Goal: Check status: Check status

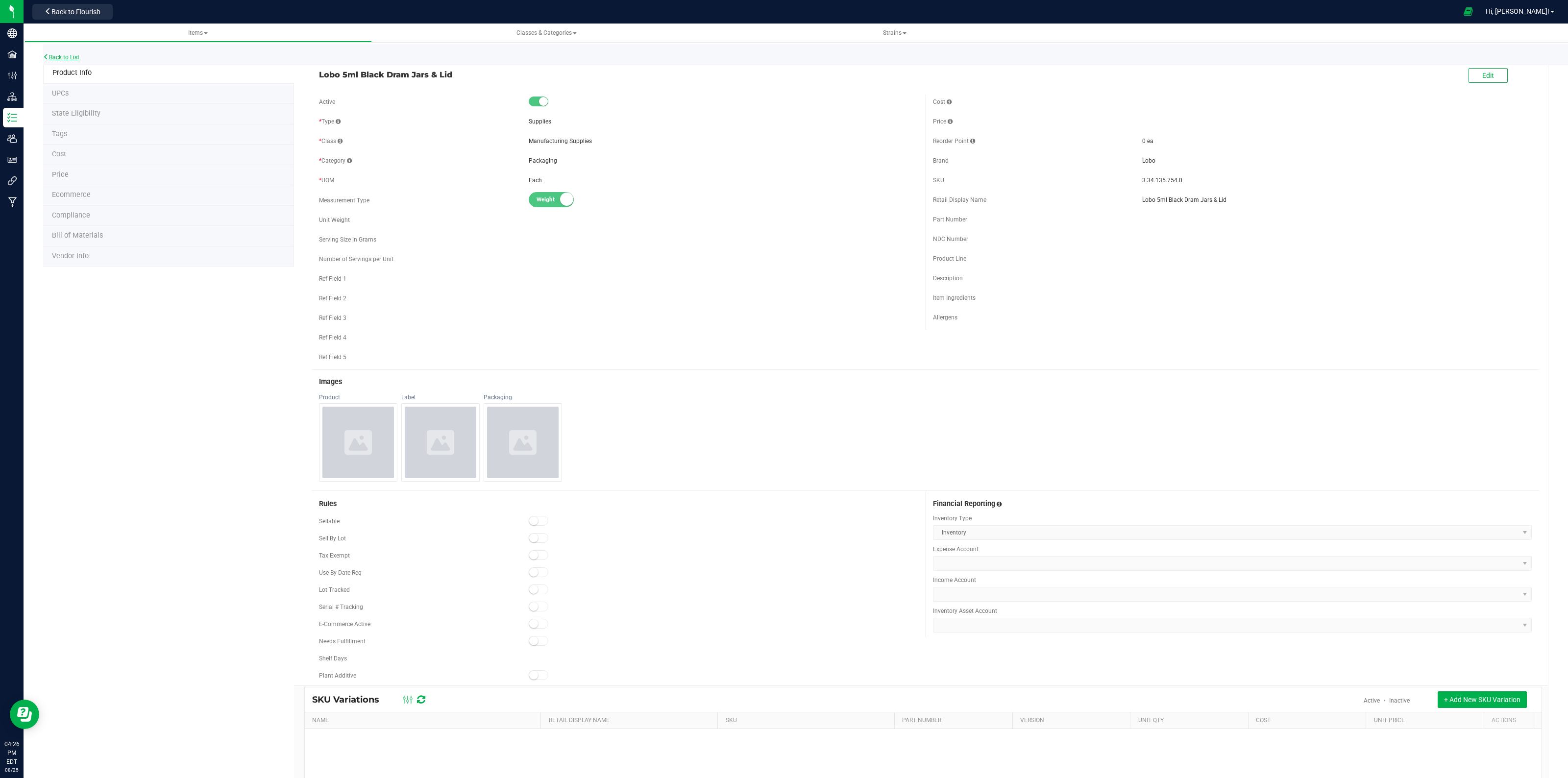
click at [59, 57] on link "Back to List" at bounding box center [61, 56] width 37 height 7
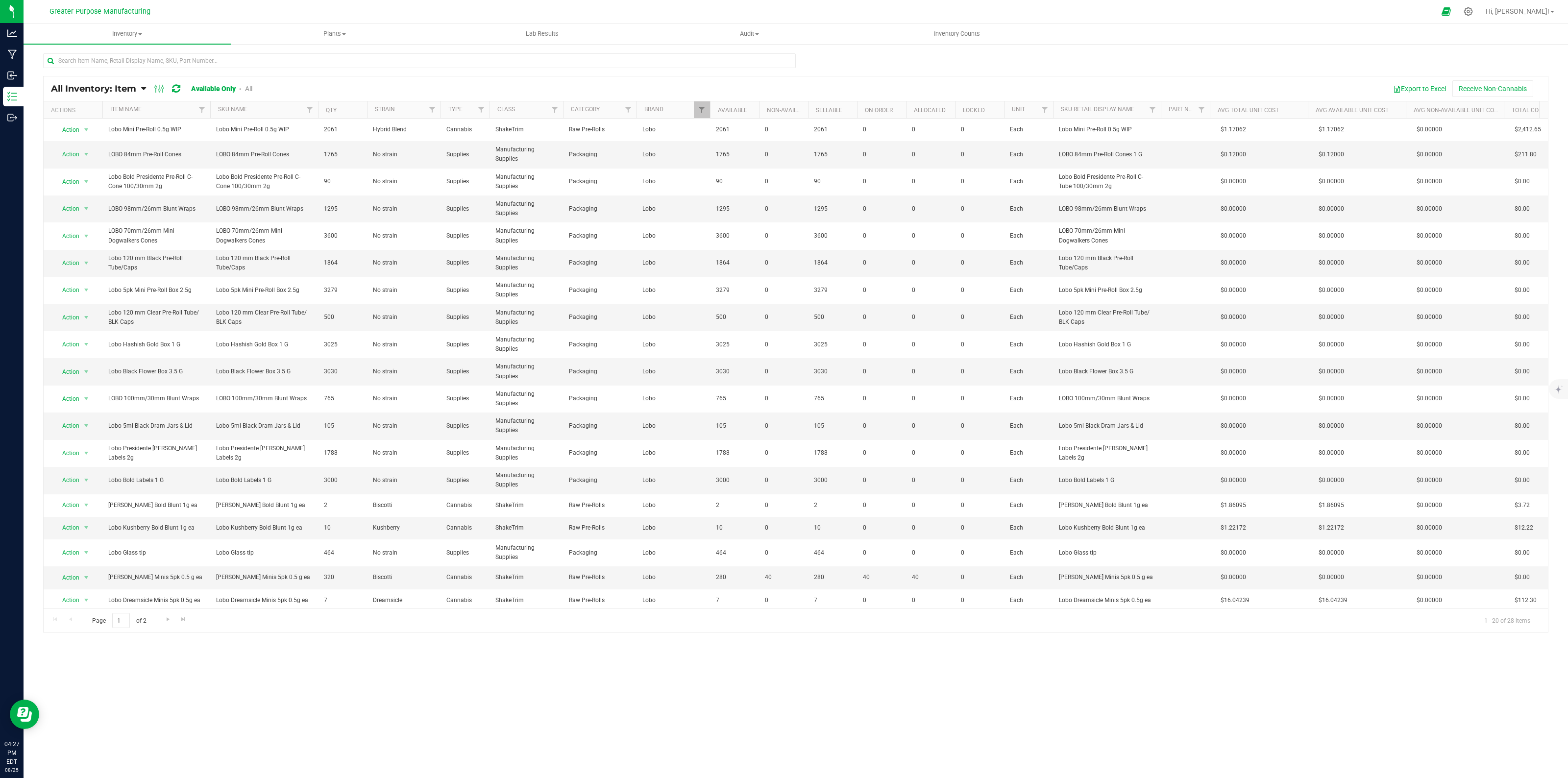
scroll to position [40, 0]
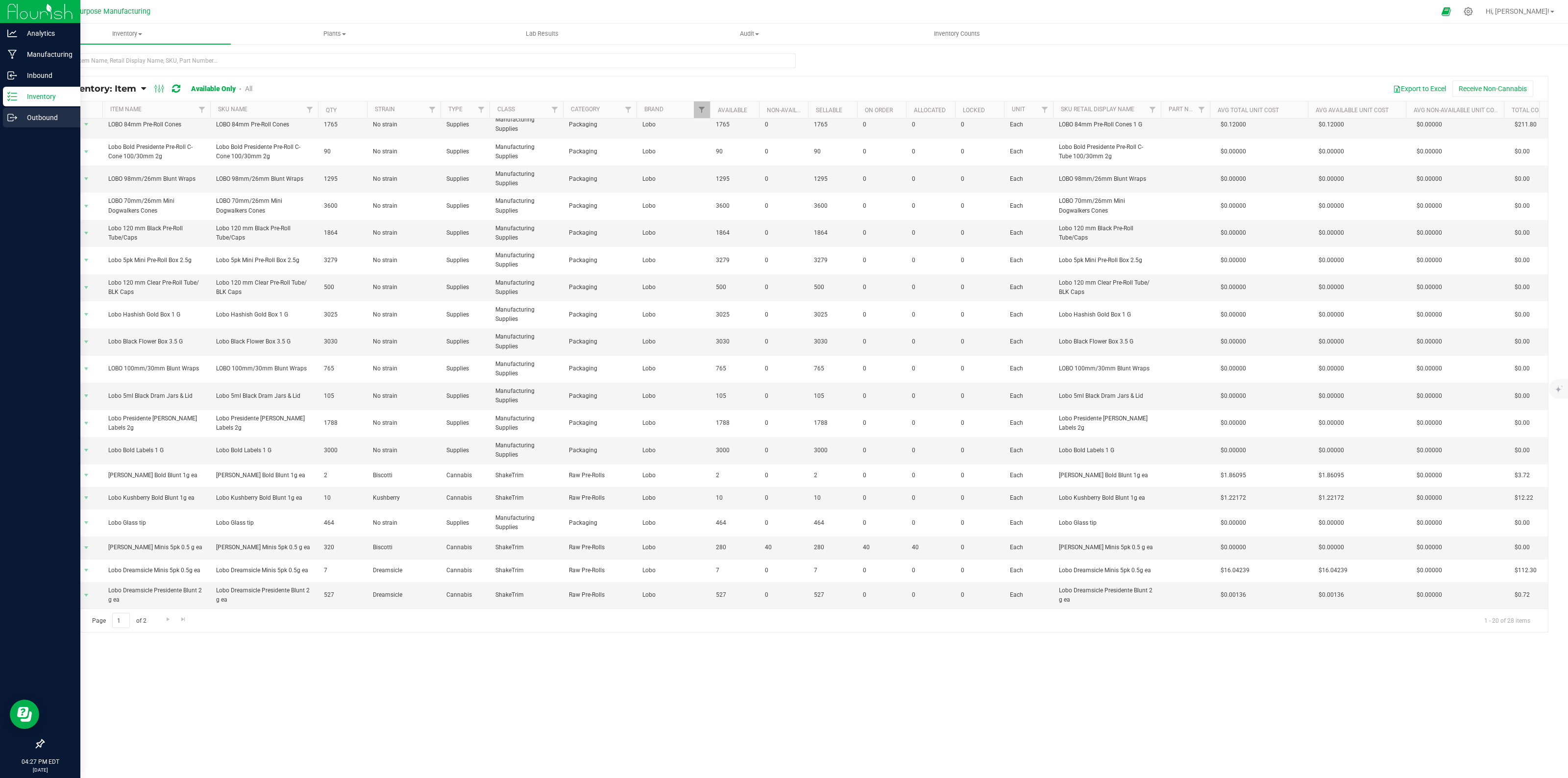
click at [42, 118] on p "Outbound" at bounding box center [46, 117] width 59 height 12
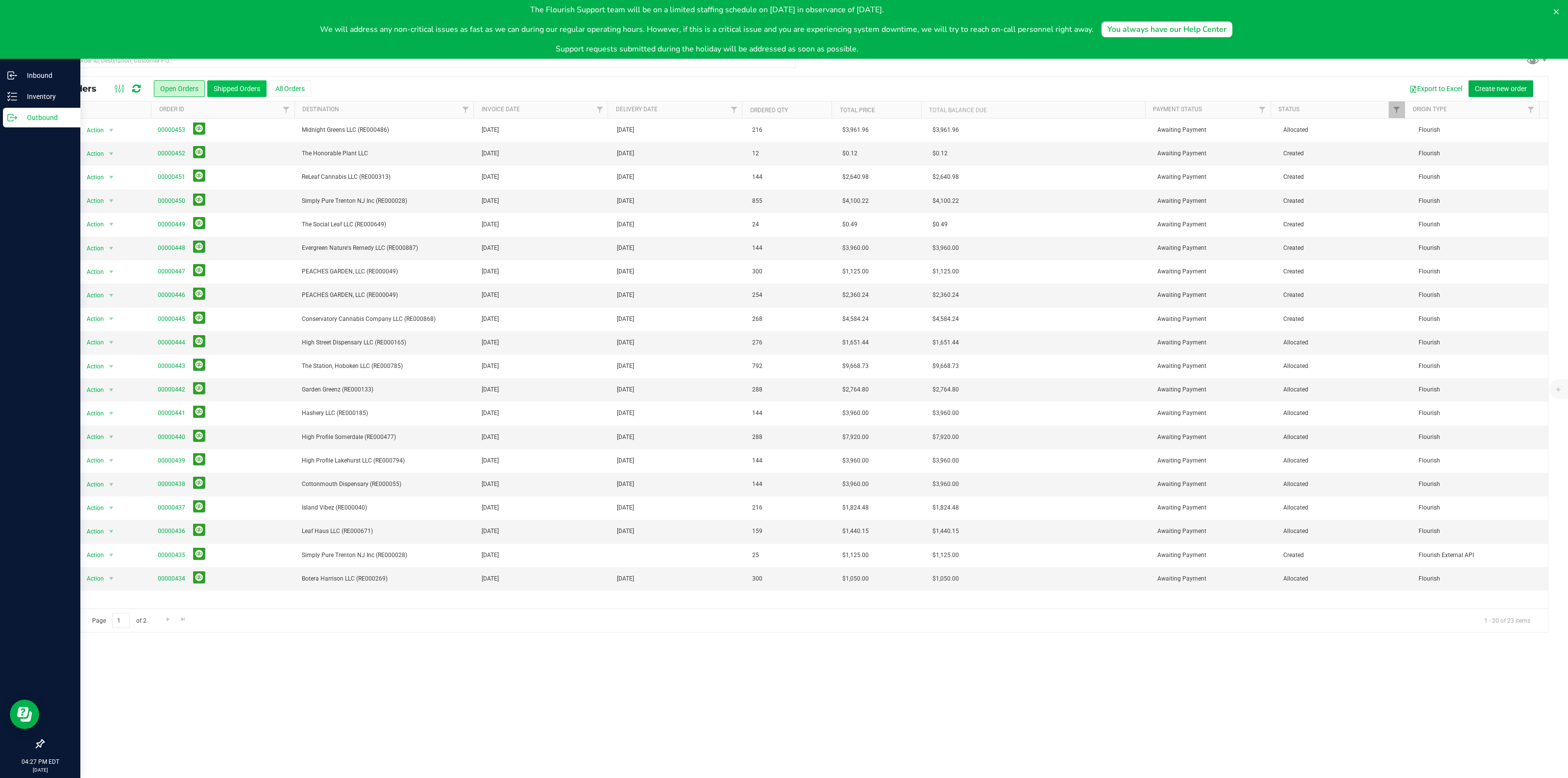
click at [216, 86] on button "Shipped Orders" at bounding box center [236, 89] width 59 height 17
click at [1557, 10] on icon at bounding box center [1556, 11] width 5 height 5
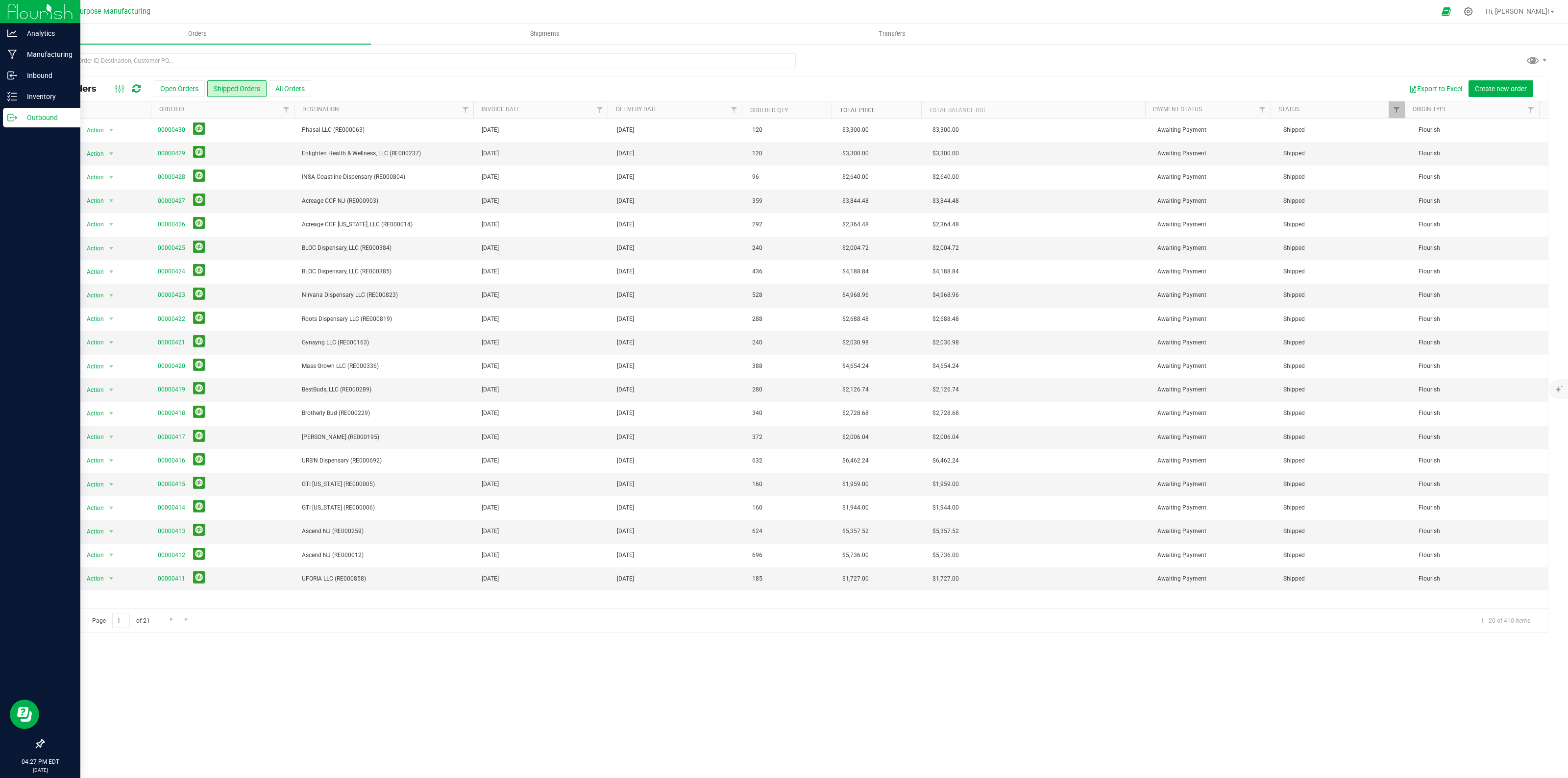
click at [858, 112] on link "Total Price" at bounding box center [858, 110] width 36 height 7
click at [174, 620] on span "Go to the next page" at bounding box center [172, 619] width 8 height 7
click at [170, 620] on span "Go to the next page" at bounding box center [172, 619] width 8 height 7
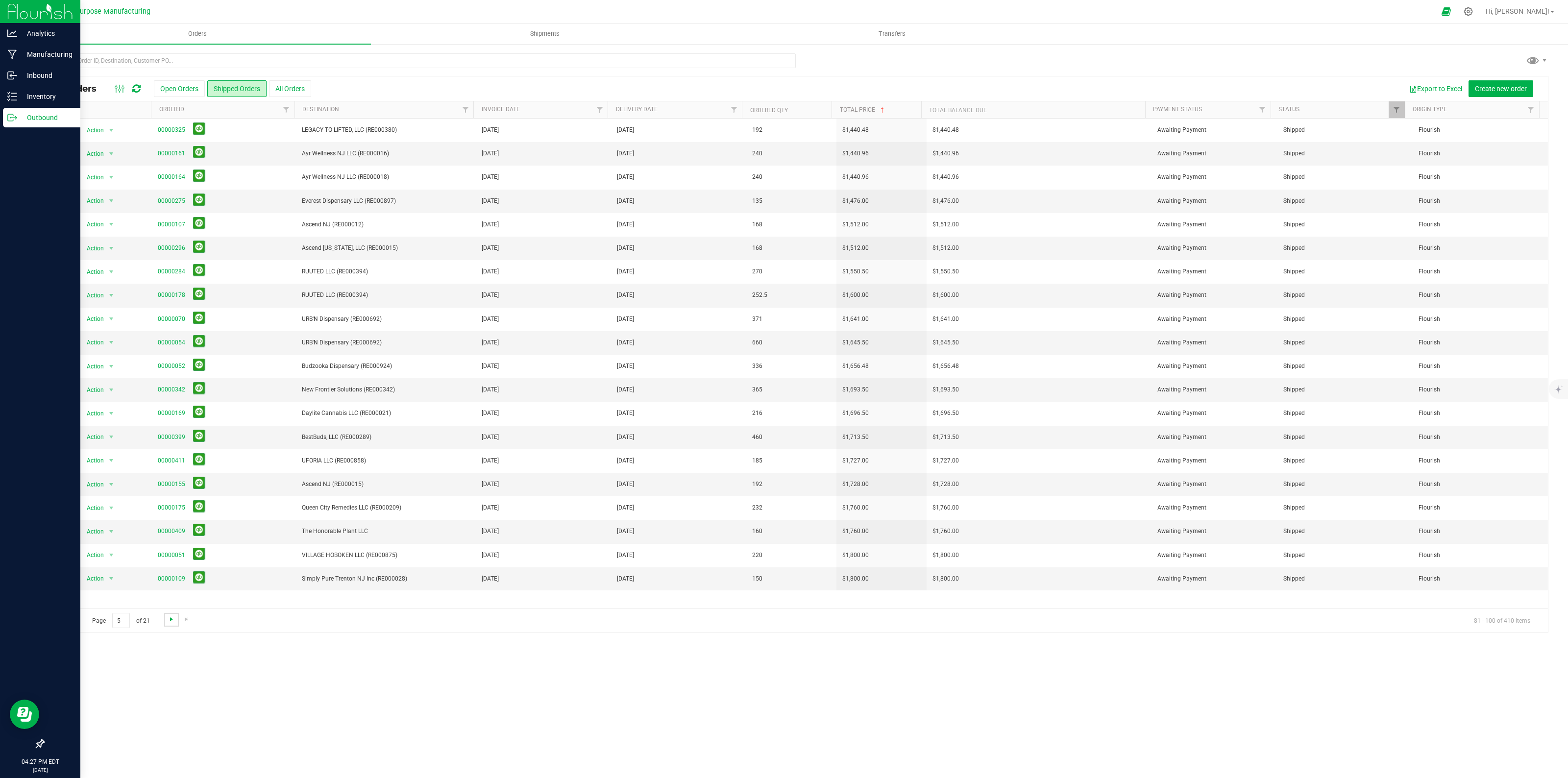
click at [170, 620] on span "Go to the next page" at bounding box center [172, 619] width 8 height 7
click at [176, 574] on link "00000117" at bounding box center [171, 578] width 27 height 9
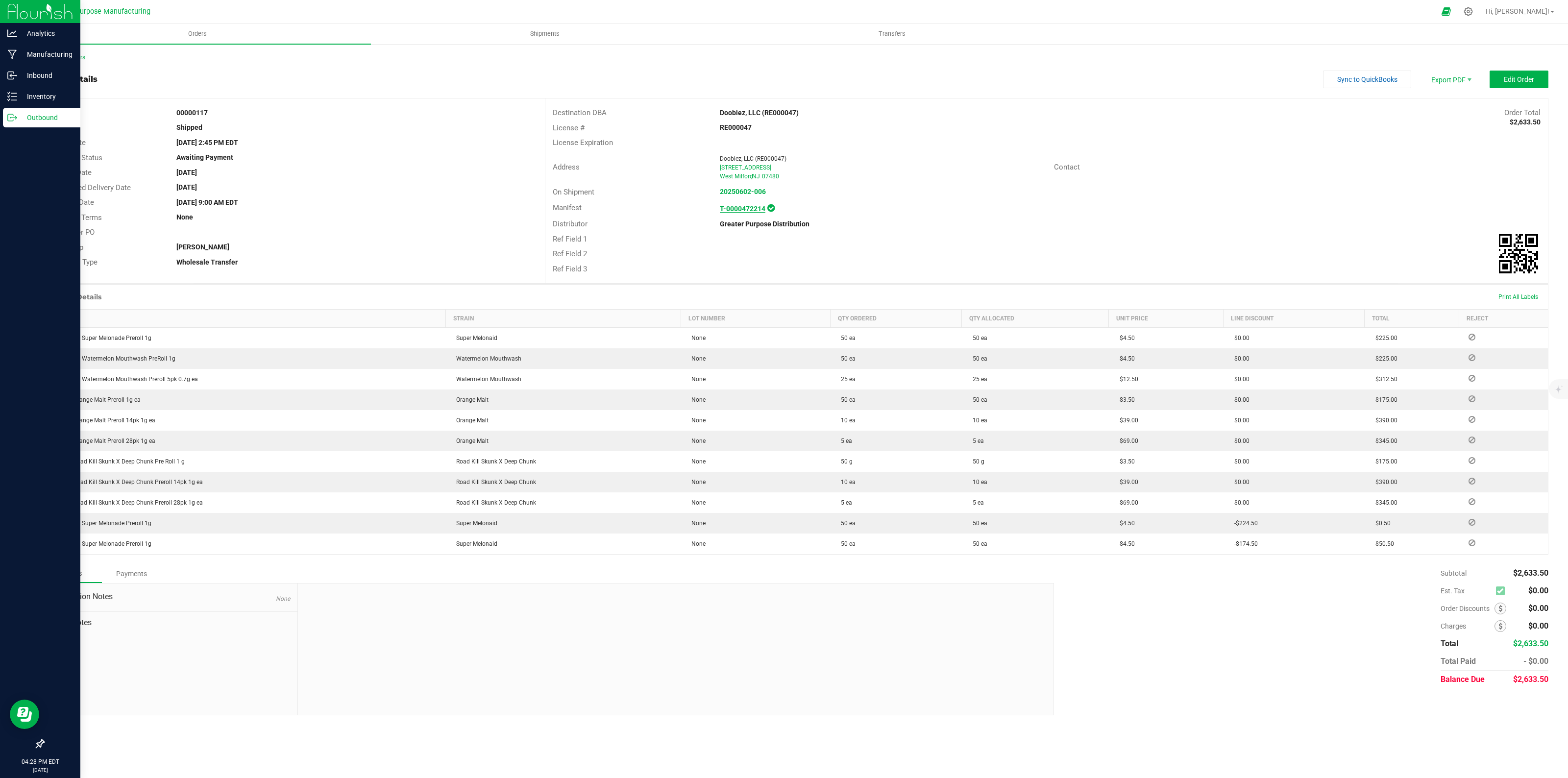
click at [753, 208] on strong "T-0000472214" at bounding box center [743, 208] width 46 height 7
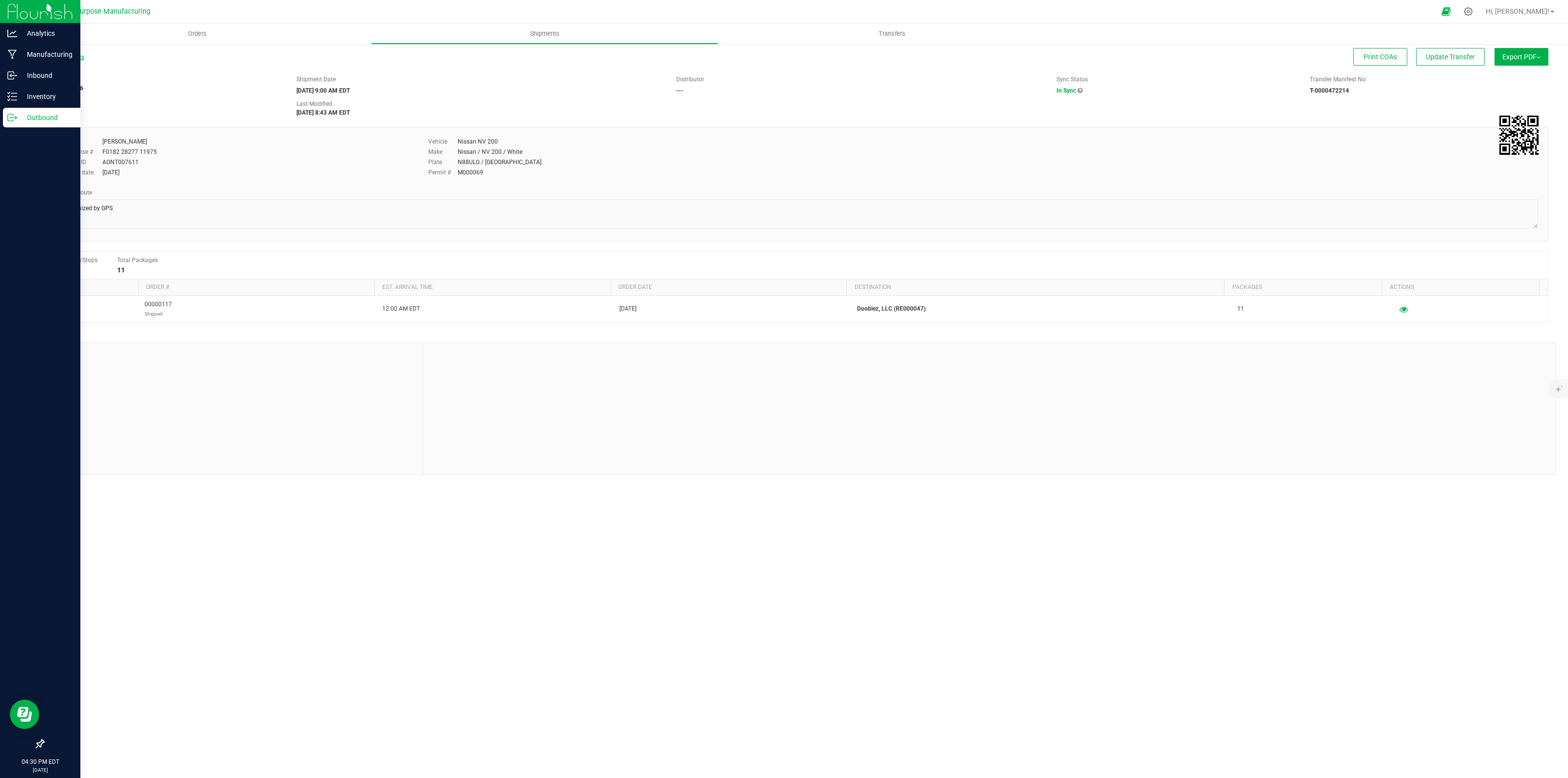
click at [77, 55] on link "All Shipments" at bounding box center [64, 56] width 41 height 7
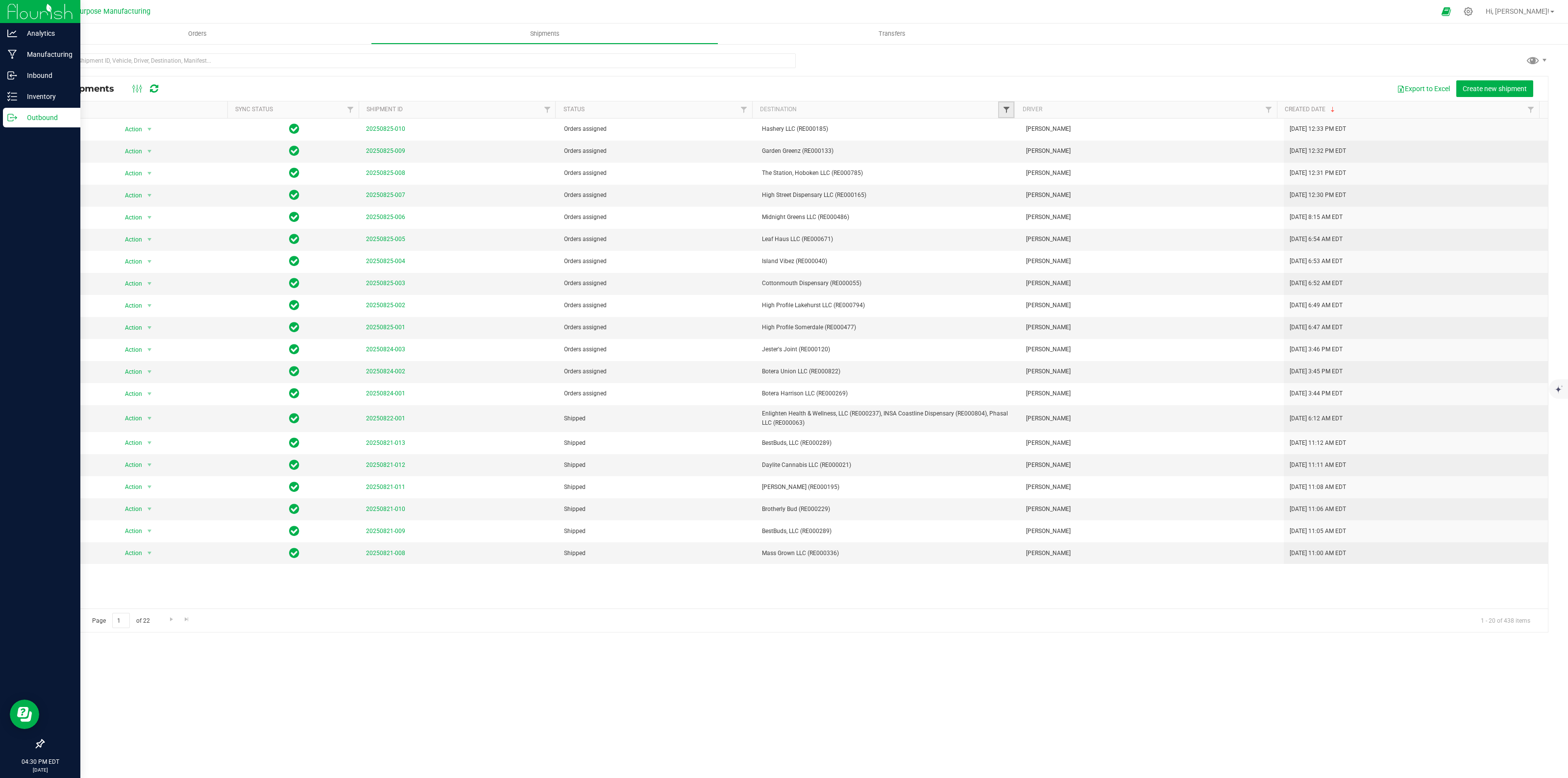
click at [1003, 110] on span "Filter" at bounding box center [1006, 110] width 8 height 7
click at [1063, 136] on input at bounding box center [1071, 131] width 133 height 14
type input "doobiez"
click at [1004, 181] on button "Filter" at bounding box center [1028, 191] width 47 height 22
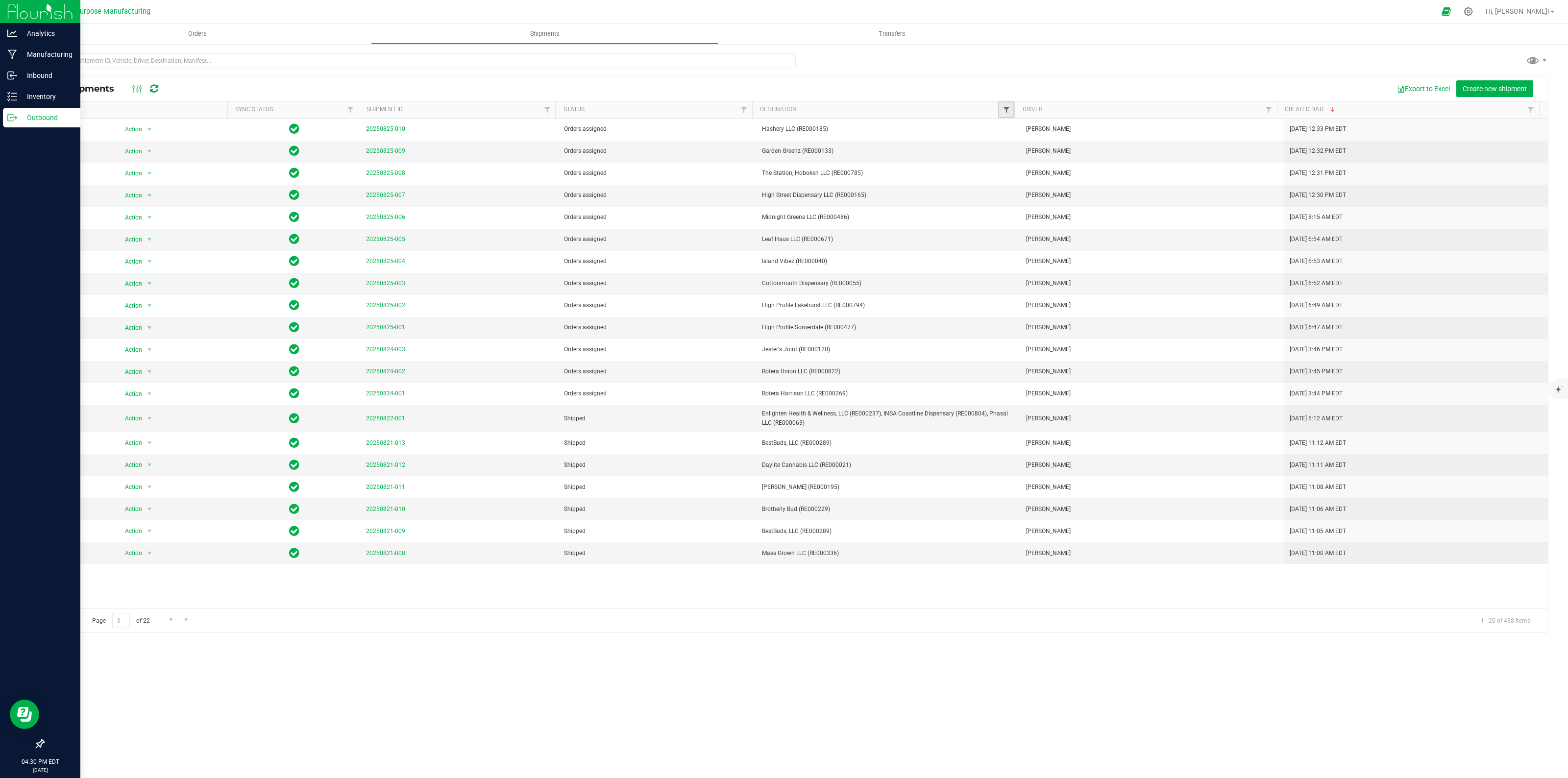
click at [1004, 108] on span "Filter" at bounding box center [1006, 110] width 8 height 7
click at [1007, 153] on li "Doobiez, LLC (RE000047)" at bounding box center [1055, 154] width 101 height 10
click at [1014, 155] on input "Doobiez, LLC (RE000047)" at bounding box center [1011, 154] width 7 height 7
checkbox input "true"
click at [1017, 191] on button "Filter" at bounding box center [1028, 191] width 47 height 22
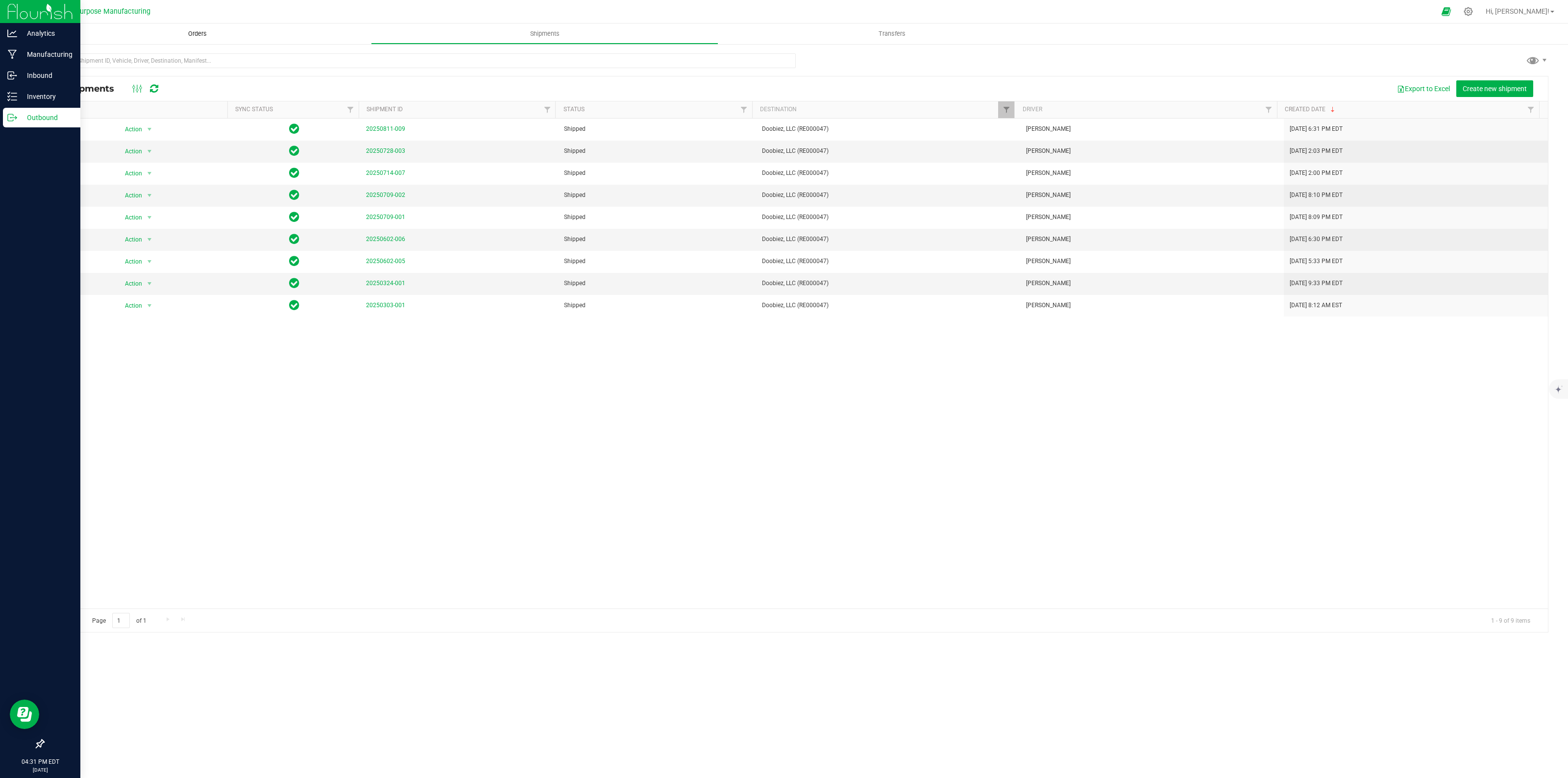
click at [204, 35] on span "Orders" at bounding box center [198, 33] width 45 height 8
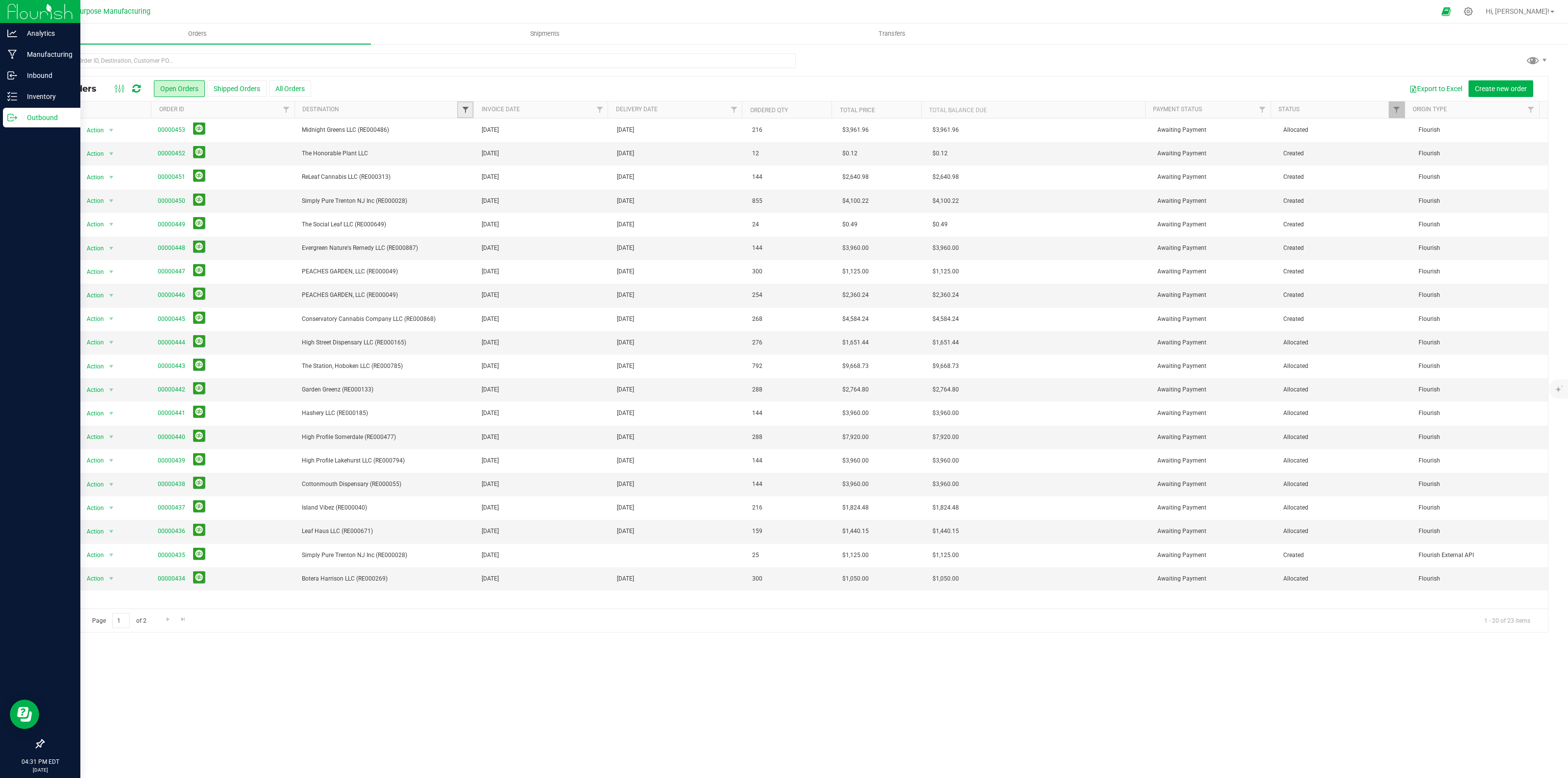
click at [466, 108] on span "Filter" at bounding box center [465, 110] width 8 height 7
click at [505, 128] on input at bounding box center [530, 131] width 133 height 14
type input "doobiez"
click at [469, 153] on input "Doobiez, LLC (RE000047)" at bounding box center [470, 154] width 7 height 7
checkbox input "true"
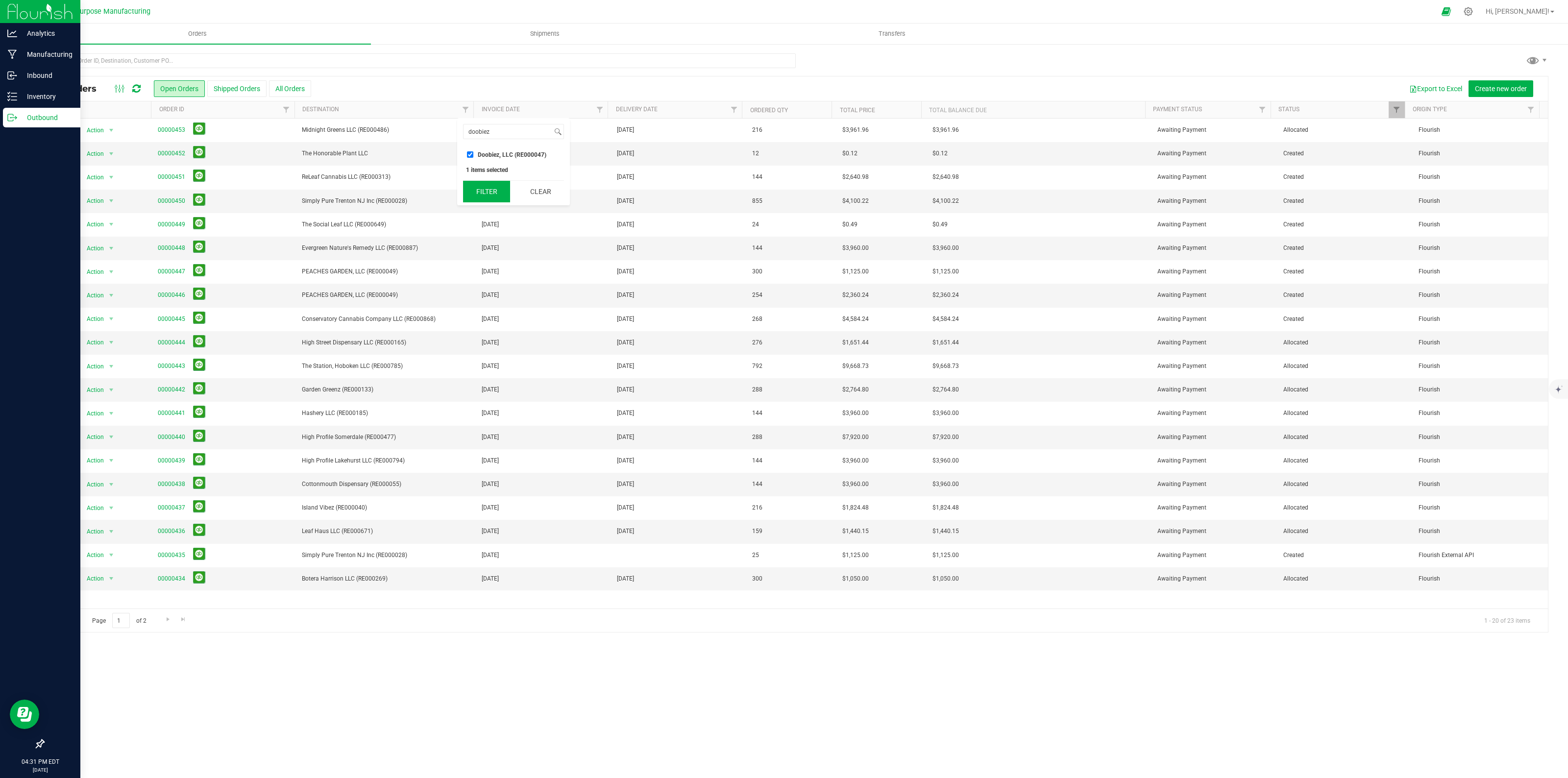
click at [487, 197] on button "Filter" at bounding box center [487, 191] width 47 height 22
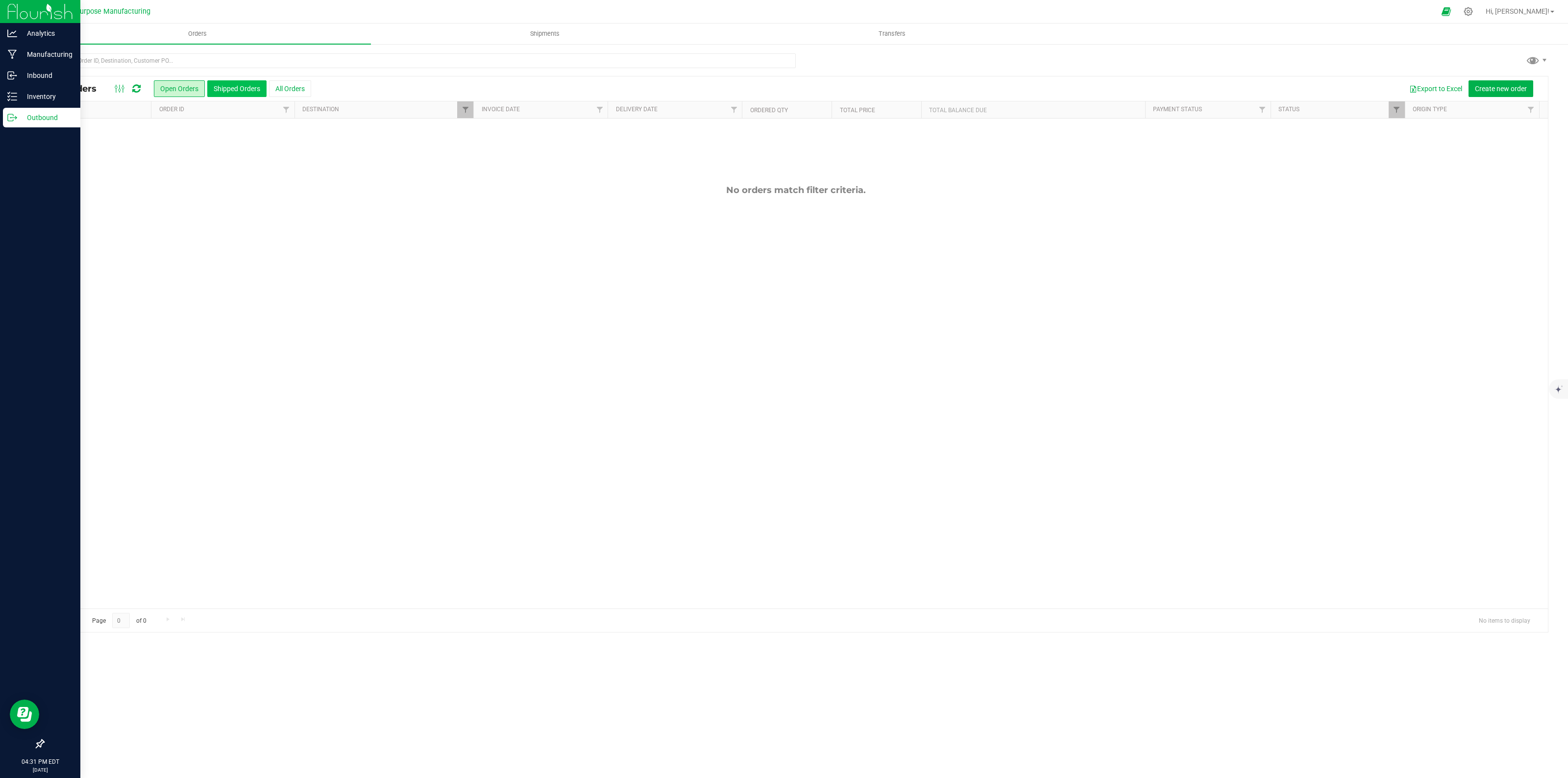
click at [232, 92] on button "Shipped Orders" at bounding box center [236, 89] width 59 height 17
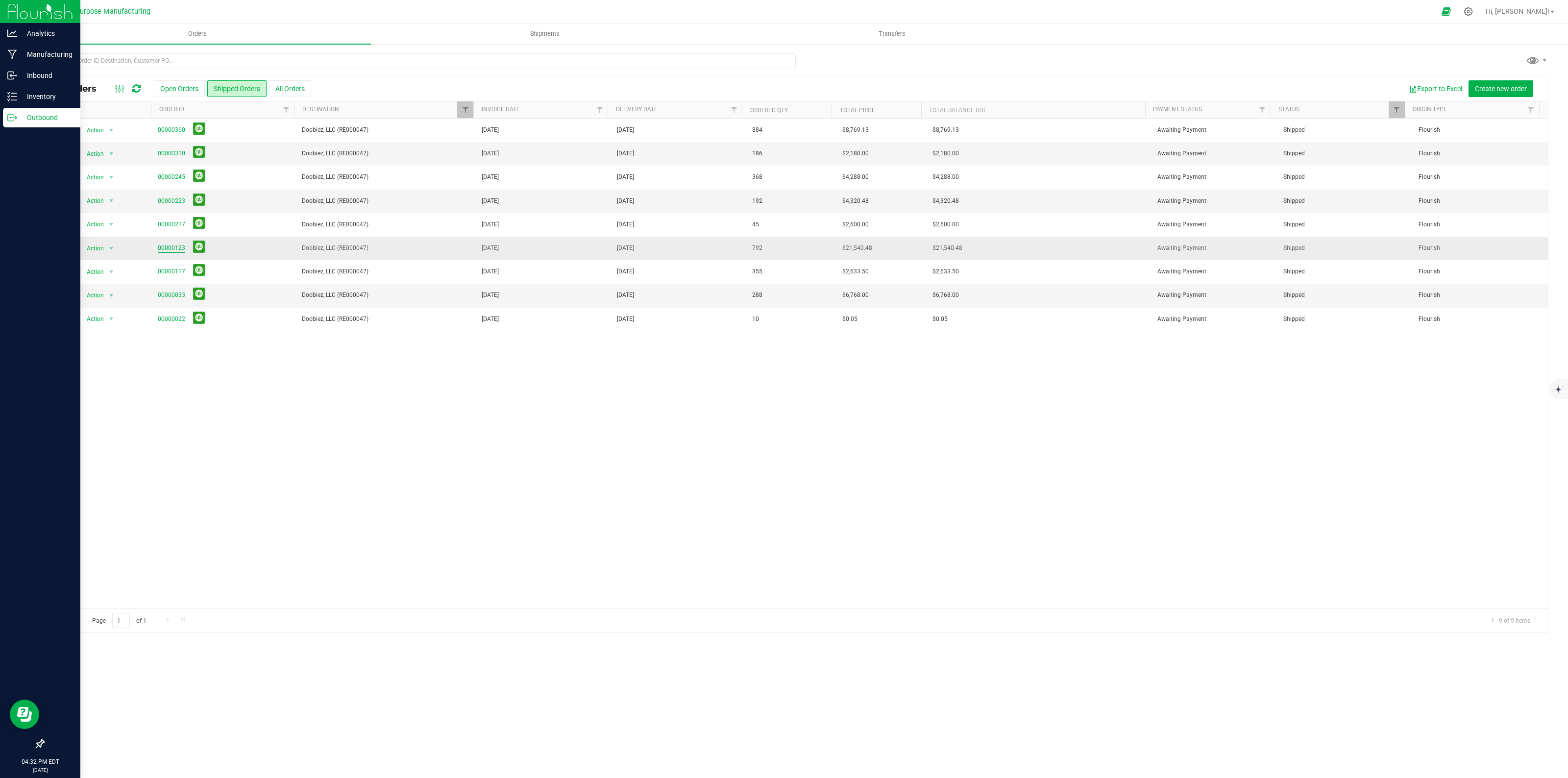
click at [172, 245] on link "00000123" at bounding box center [171, 248] width 27 height 9
